Goal: Complete application form

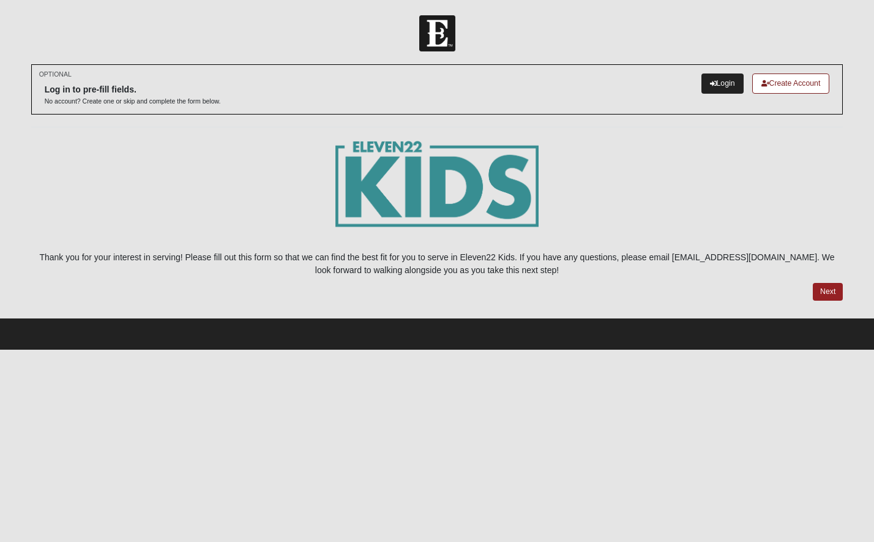
click at [713, 86] on link "Login" at bounding box center [723, 83] width 42 height 20
click at [716, 81] on link "Login" at bounding box center [723, 83] width 42 height 20
click at [822, 285] on link "Next" at bounding box center [828, 292] width 30 height 18
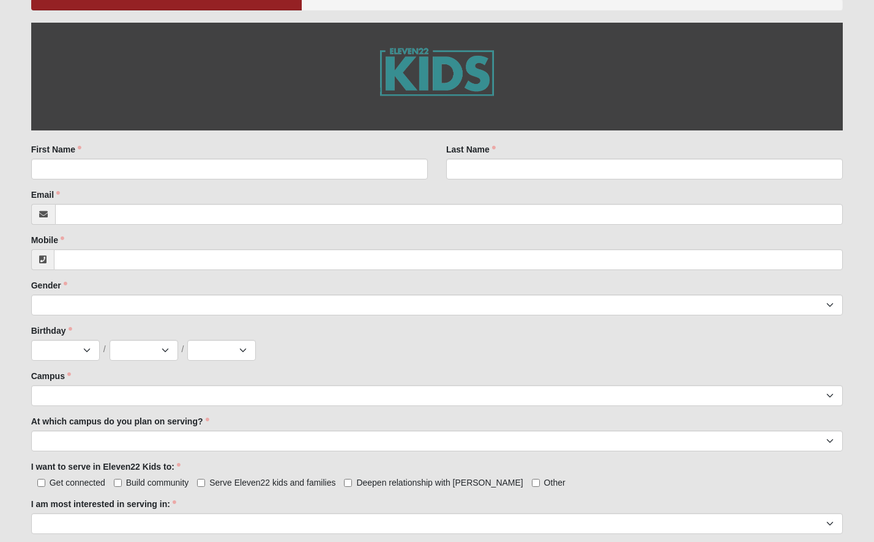
scroll to position [219, 0]
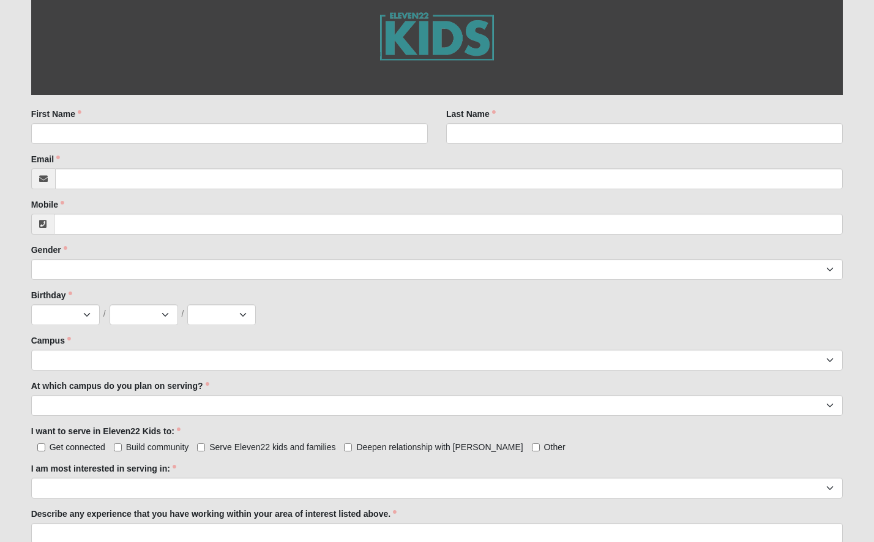
click at [187, 143] on div "First Name First Name is required." at bounding box center [229, 130] width 415 height 45
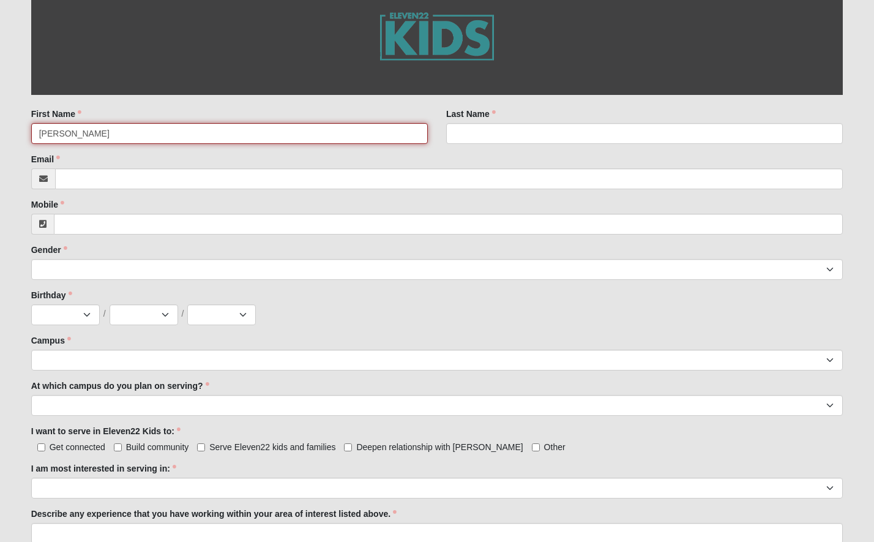
type input "Emily"
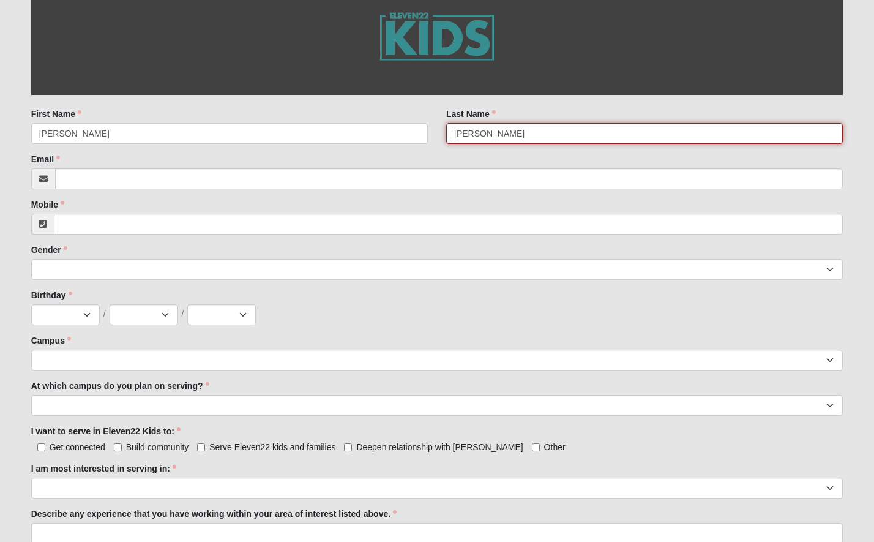
type input "Connor"
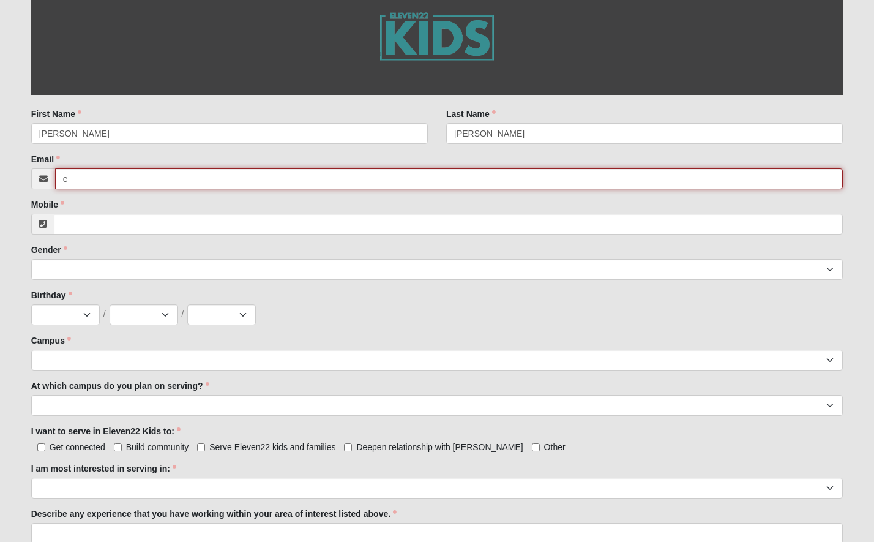
type input "es"
type input "eskywarkk@gmail.com"
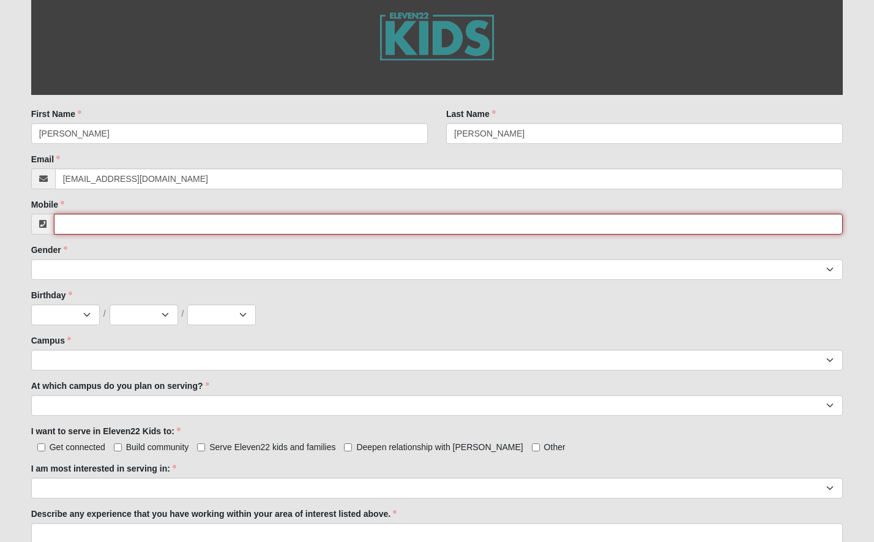
click at [99, 220] on input "Mobile" at bounding box center [449, 224] width 790 height 21
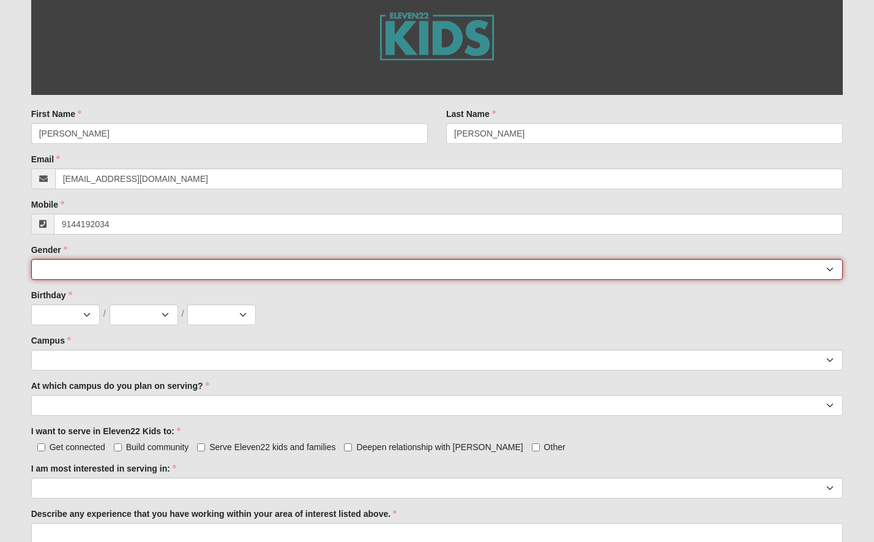
type input "(914) 419-2034"
select select "2"
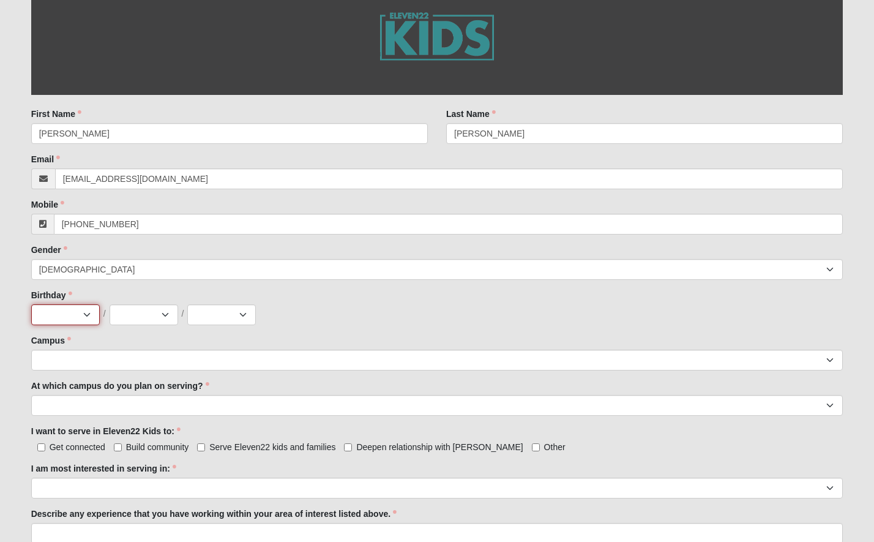
select select "3"
drag, startPoint x: 80, startPoint y: 312, endPoint x: 171, endPoint y: 323, distance: 92.5
click at [171, 323] on div "Jan Feb Mar Apr May Jun Jul Aug Sep Oct Nov Dec / 1 2 3 4 5 6 7 8 9 10 11 12 13…" at bounding box center [437, 314] width 812 height 21
select select "14"
select select "1996"
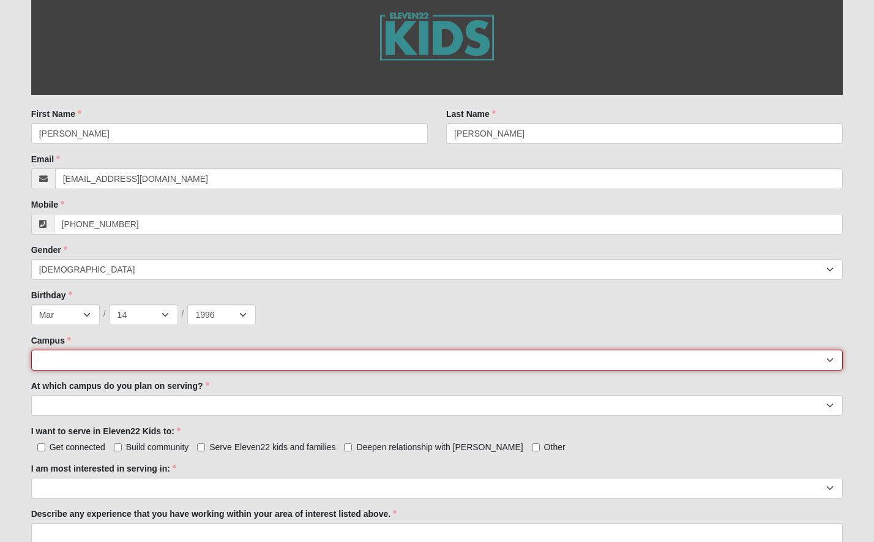
select select "3"
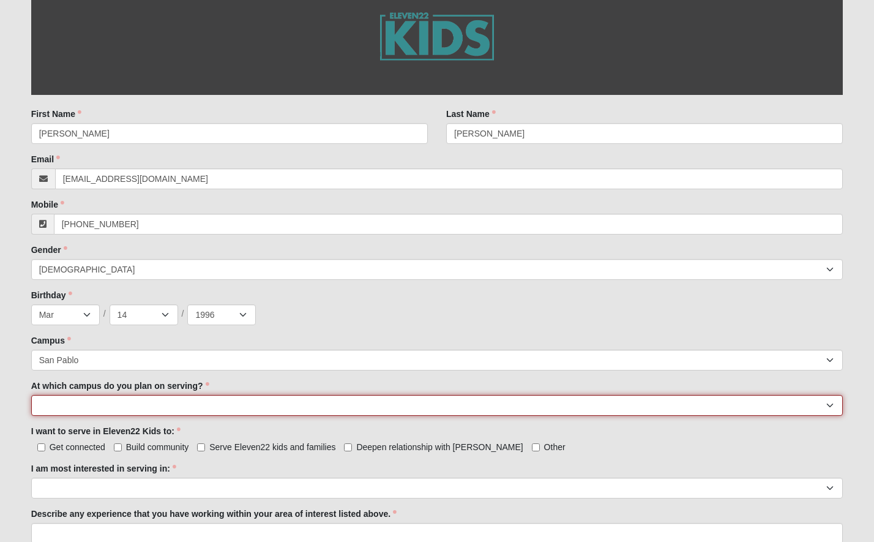
select select "San Pablo"
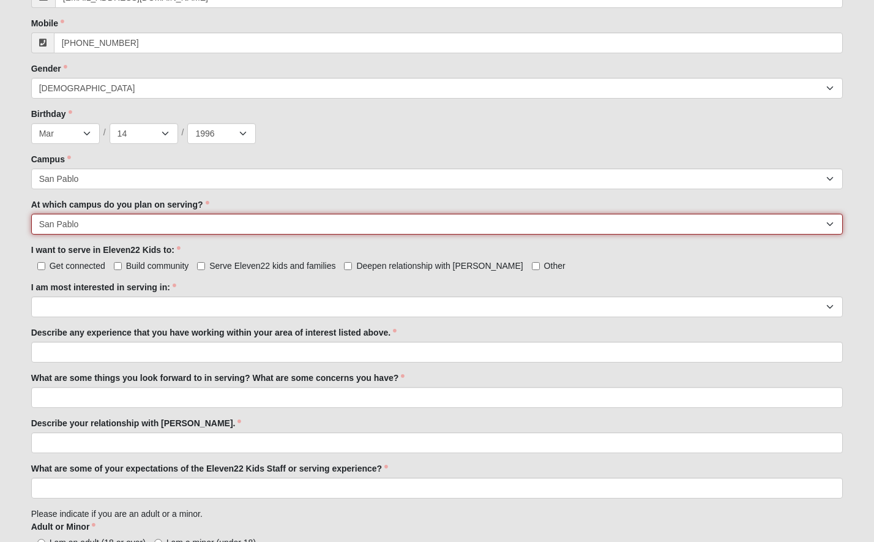
scroll to position [408, 0]
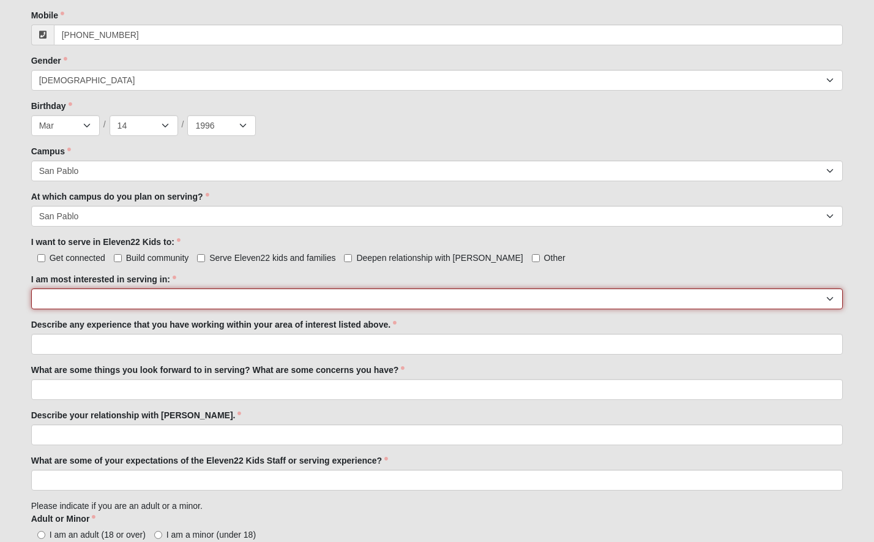
select select "Undecided"
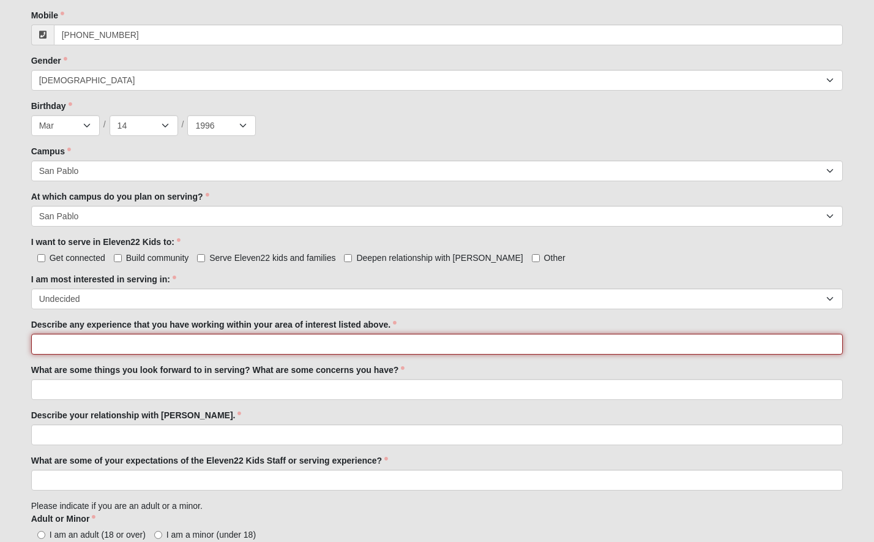
click at [128, 343] on input "Describe any experience that you have working within your area of interest list…" at bounding box center [437, 344] width 812 height 21
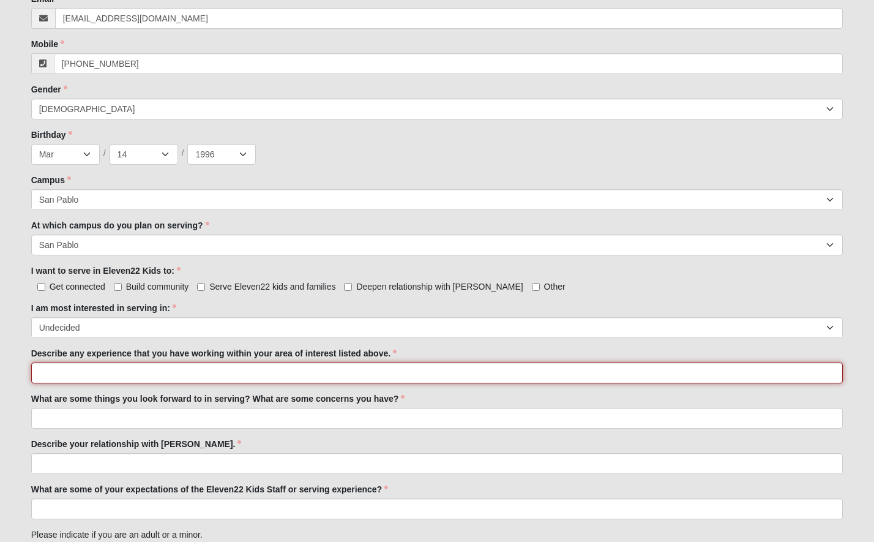
scroll to position [376, 0]
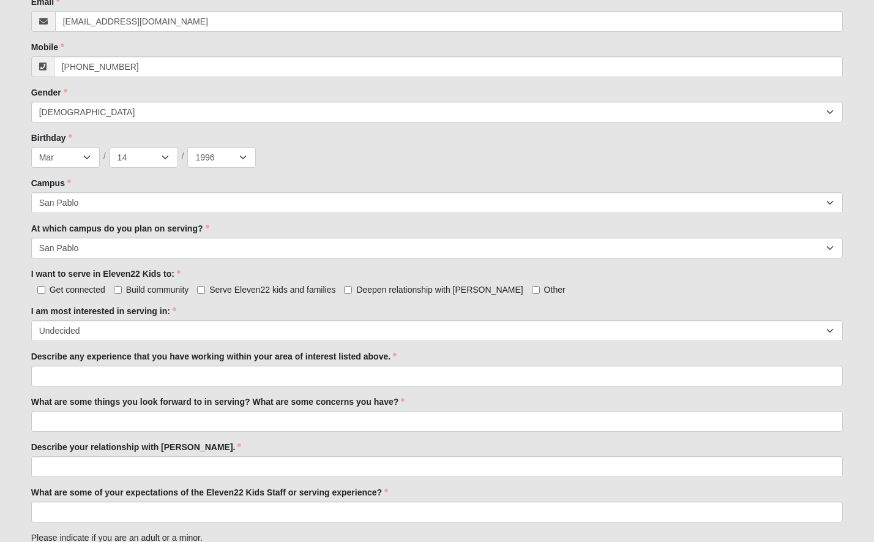
click at [43, 287] on input "Get connected" at bounding box center [41, 290] width 8 height 8
checkbox input "true"
click at [204, 286] on input "Serve Eleven22 kids and families" at bounding box center [201, 290] width 8 height 8
checkbox input "true"
click at [120, 287] on input "Build community" at bounding box center [118, 290] width 8 height 8
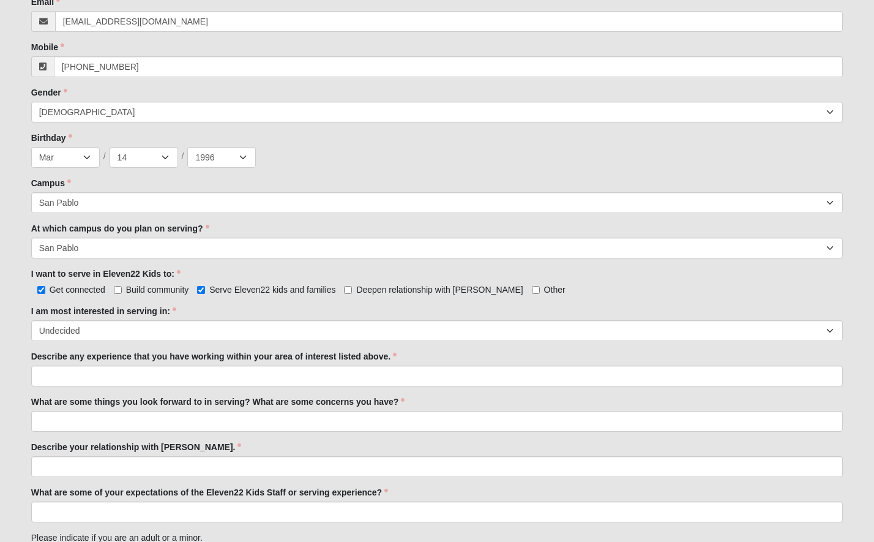
checkbox input "true"
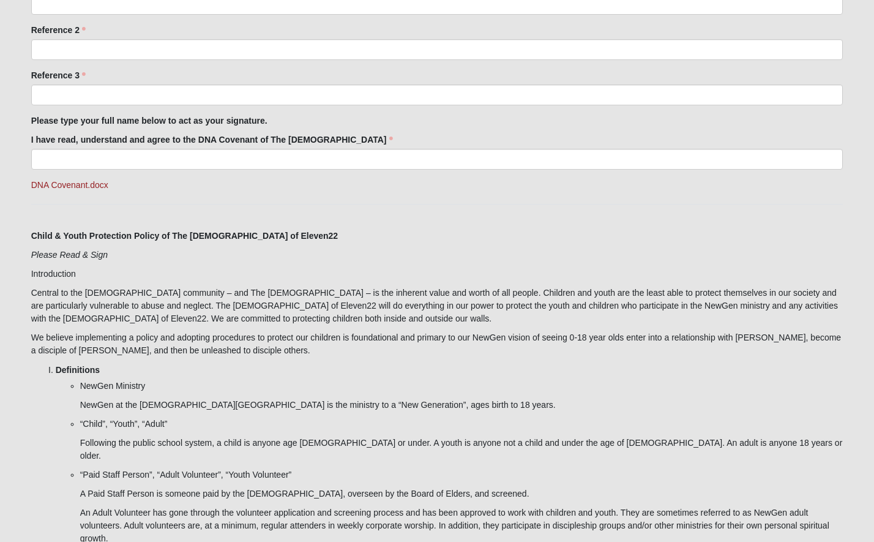
scroll to position [1103, 0]
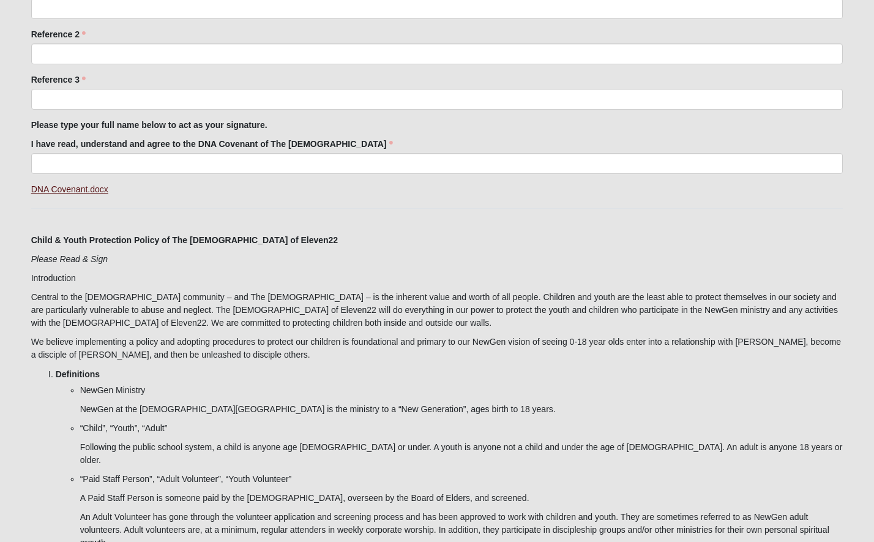
click at [83, 185] on link "DNA Covenant.docx" at bounding box center [69, 189] width 77 height 10
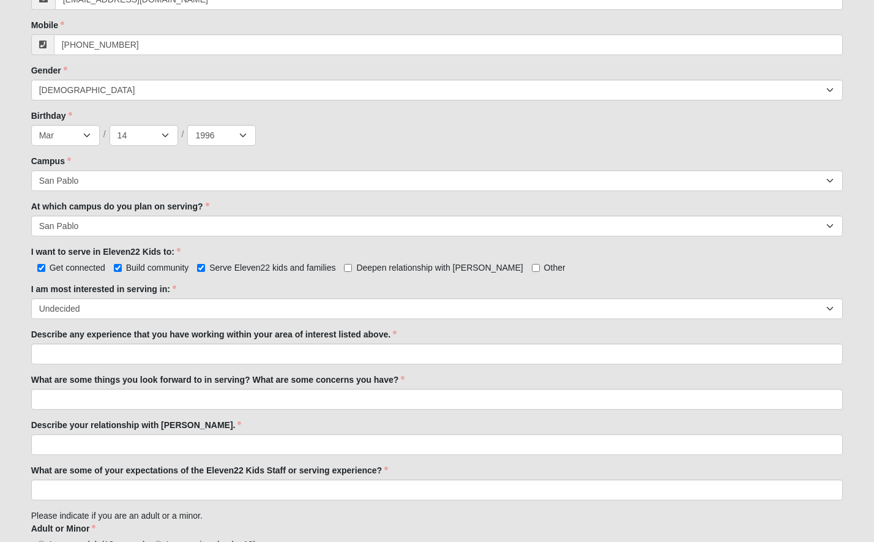
scroll to position [552, 0]
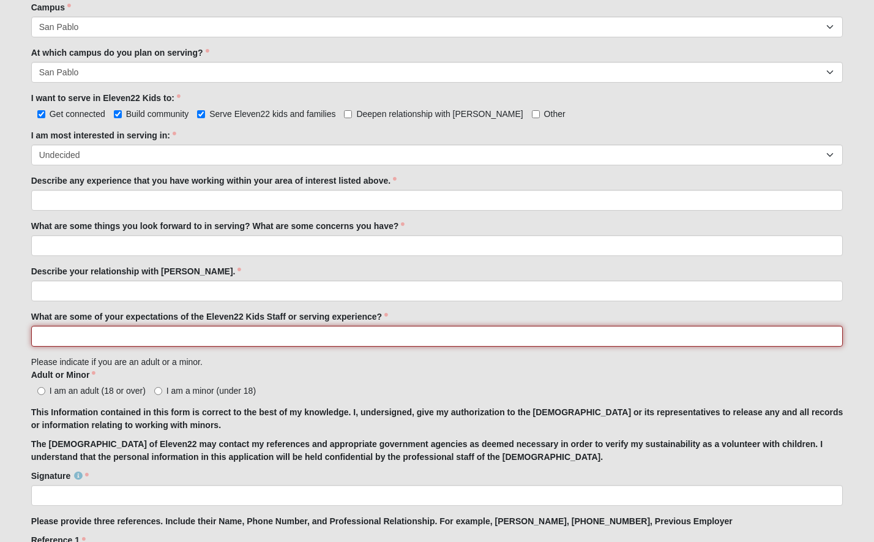
click at [356, 330] on input "What are some of your expectations of the Eleven22 Kids Staff or serving experi…" at bounding box center [437, 336] width 812 height 21
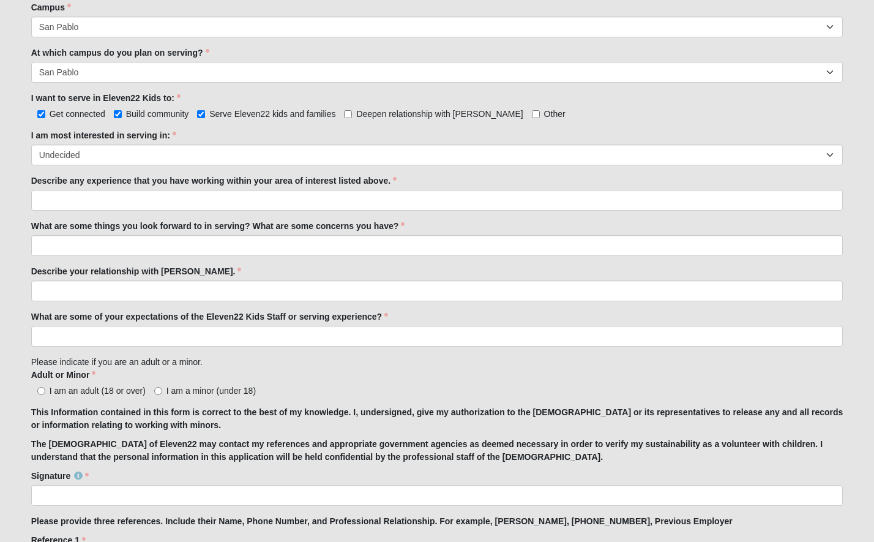
click at [386, 381] on div "Adult or Minor I am an adult (18 or over) I am a minor (under 18) Adult or Mino…" at bounding box center [437, 383] width 812 height 28
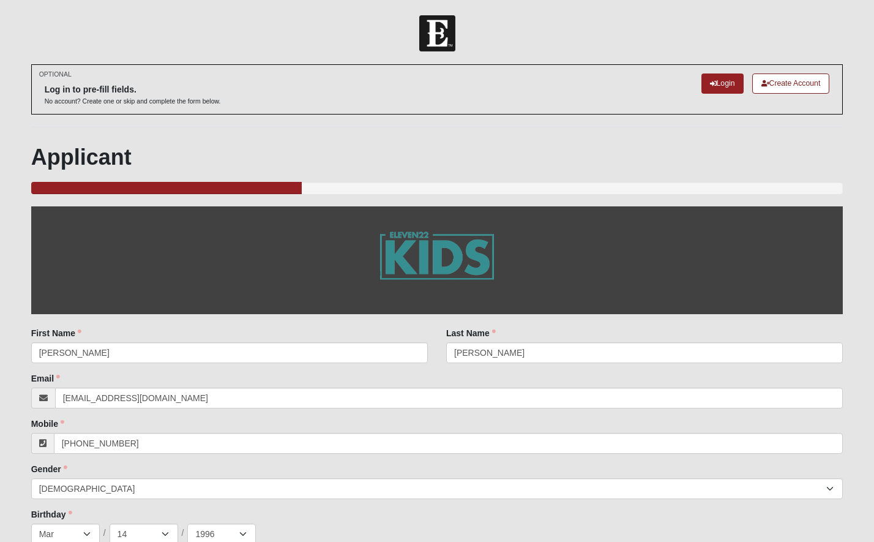
scroll to position [0, 0]
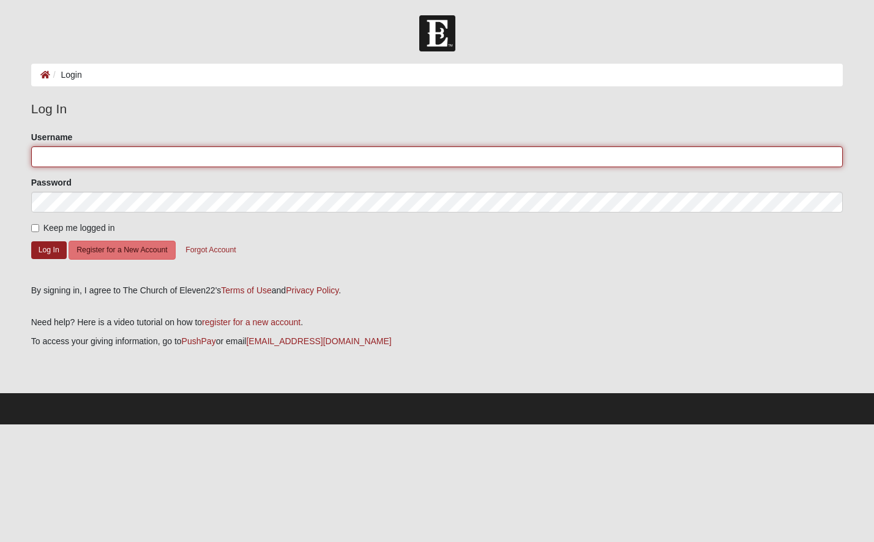
type input "9144192034"
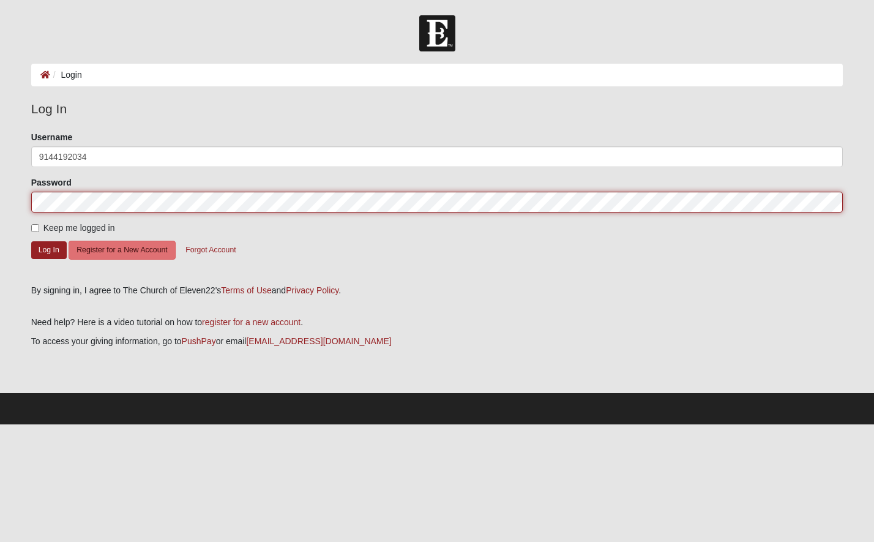
click at [48, 249] on button "Log In" at bounding box center [49, 250] width 36 height 18
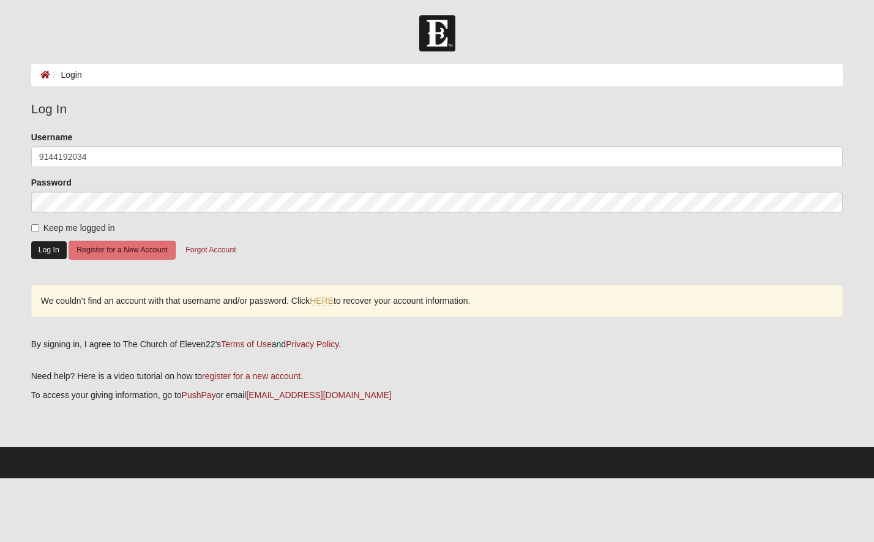
click at [44, 248] on button "Log In" at bounding box center [49, 250] width 36 height 18
click at [49, 247] on button "Log In" at bounding box center [49, 250] width 36 height 18
click at [271, 243] on form "Please correct the following: Username 9144192034 Password Keep me logged in Lo…" at bounding box center [437, 203] width 812 height 145
click at [44, 75] on icon at bounding box center [45, 74] width 10 height 9
